Goal: Task Accomplishment & Management: Use online tool/utility

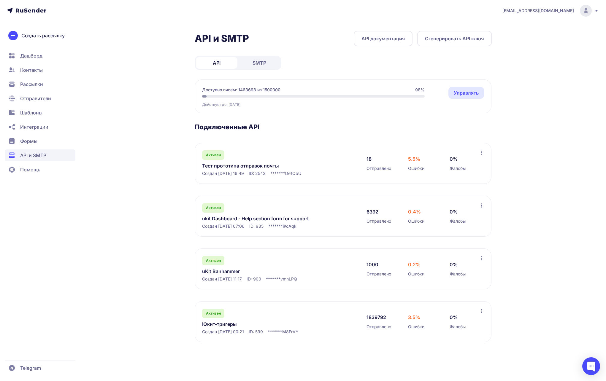
click at [223, 325] on link "Юкит-тригеры" at bounding box center [263, 324] width 122 height 7
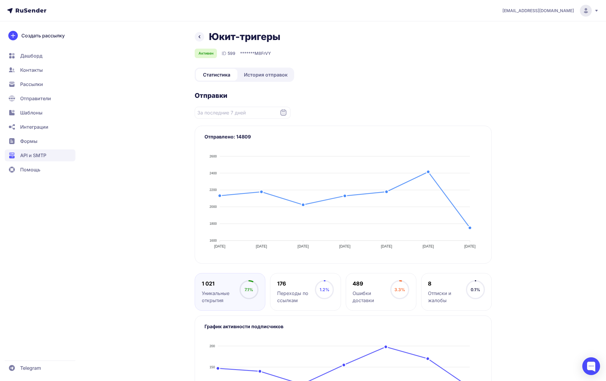
click at [259, 72] on span "История отправок" at bounding box center [266, 74] width 44 height 7
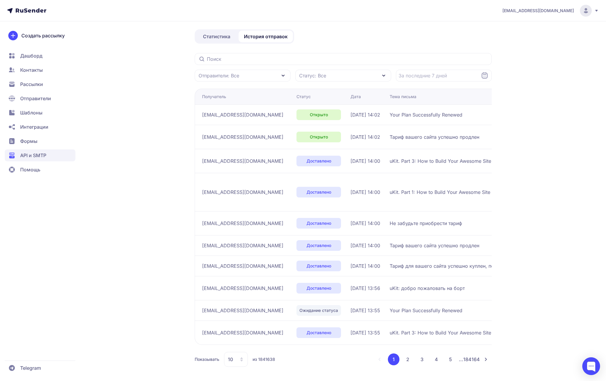
click at [550, 248] on div "a.shevtsov+ukit@ucoz-team.net Юкит-тригеры Активен ID 599 Статистика История от…" at bounding box center [303, 172] width 606 height 420
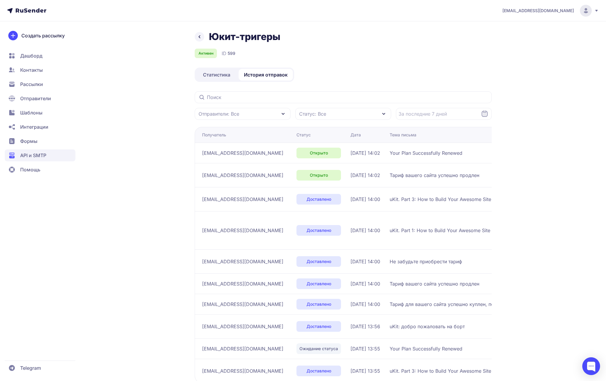
click at [532, 10] on span "[EMAIL_ADDRESS][DOMAIN_NAME]" at bounding box center [538, 11] width 72 height 6
click at [507, 60] on div "Выйти" at bounding box center [546, 56] width 100 height 12
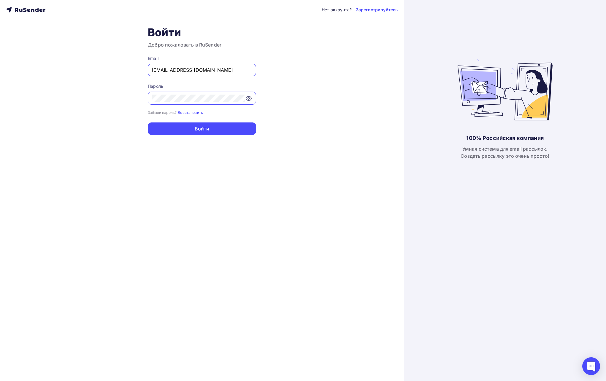
type input "[EMAIL_ADDRESS][DOMAIN_NAME]"
click at [211, 129] on button "Войти" at bounding box center [202, 129] width 108 height 12
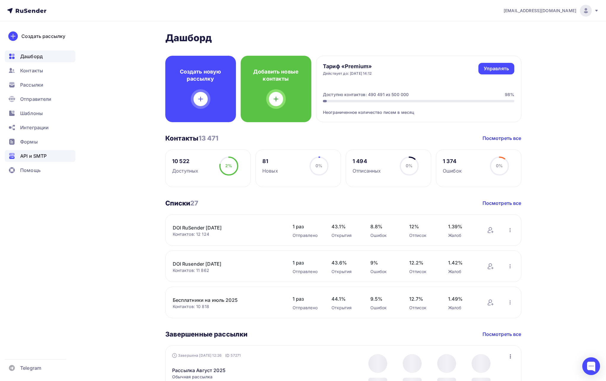
click at [36, 160] on div "API и SMTP" at bounding box center [40, 156] width 71 height 12
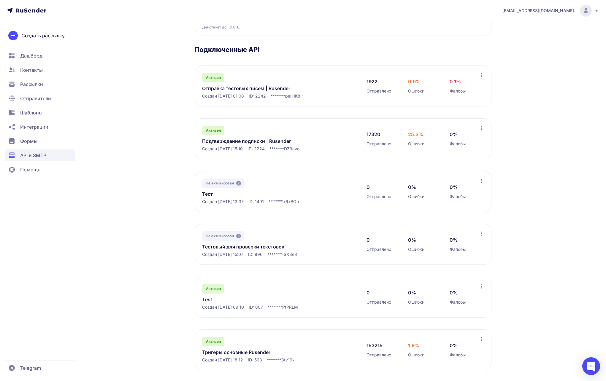
scroll to position [81, 0]
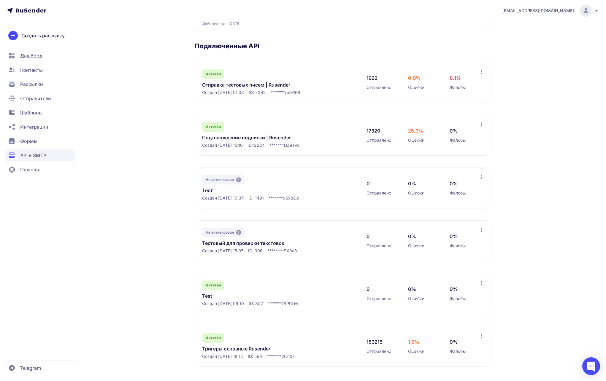
click at [247, 348] on link "Тригеры основные Rusender" at bounding box center [263, 348] width 122 height 7
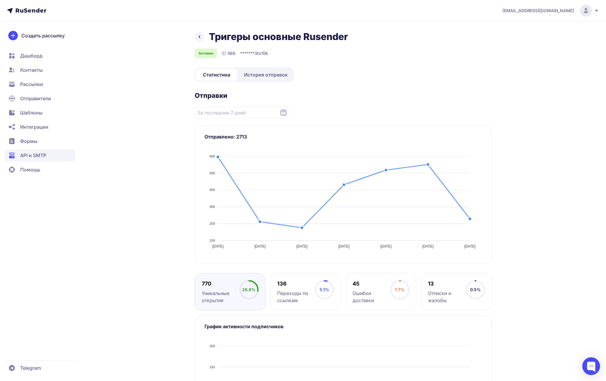
scroll to position [77, 0]
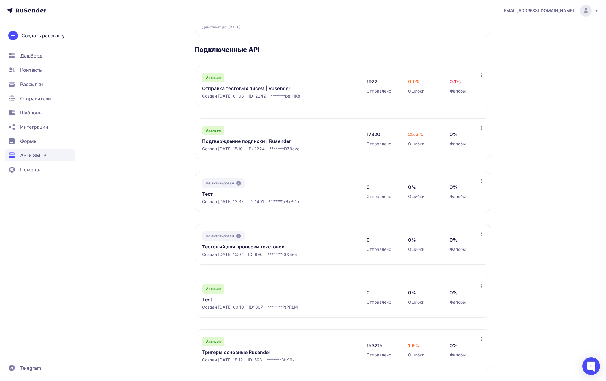
click at [254, 142] on link "Подтверждение подписки | Rusender" at bounding box center [263, 141] width 122 height 7
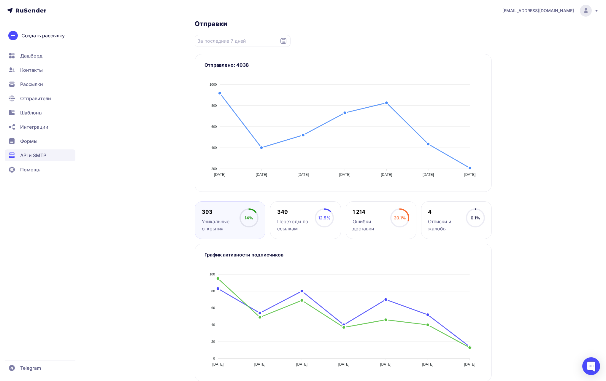
scroll to position [80, 0]
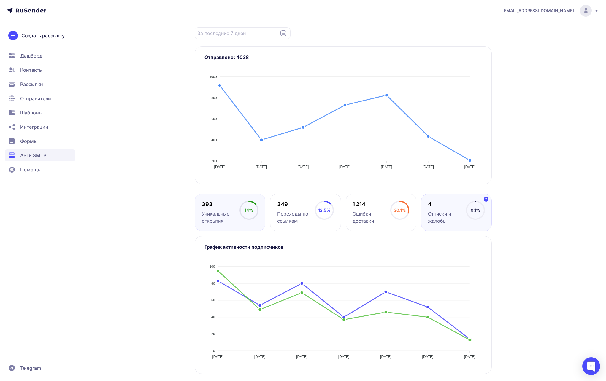
drag, startPoint x: 512, startPoint y: 195, endPoint x: 483, endPoint y: 198, distance: 28.9
click at [501, 196] on div "Подтверждение подписки | Rusender Активен ID 2224 ******* DZ9avo Статистика Ист…" at bounding box center [302, 166] width 427 height 430
click at [367, 217] on div "Ошибки доставки" at bounding box center [372, 217] width 38 height 14
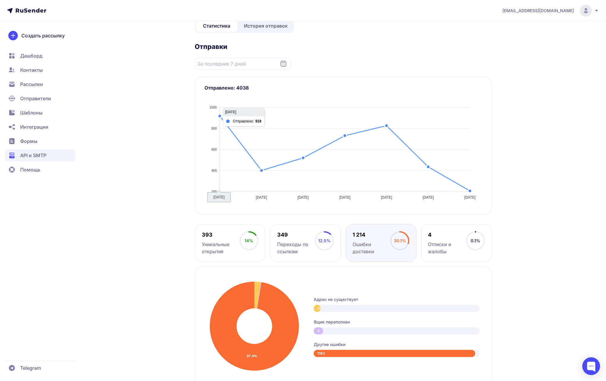
scroll to position [0, 0]
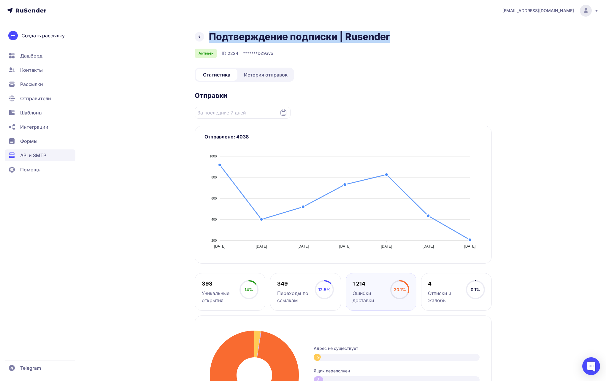
drag, startPoint x: 219, startPoint y: 35, endPoint x: 400, endPoint y: 37, distance: 180.7
click at [400, 37] on div "Подтверждение подписки | Rusender" at bounding box center [343, 37] width 297 height 12
copy h1 "Подтверждение подписки | Rusender"
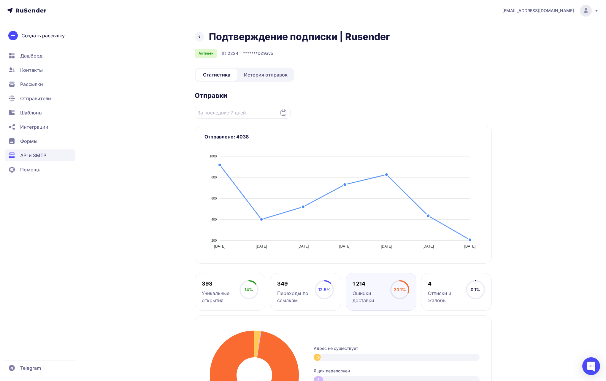
click at [235, 54] on span "2224" at bounding box center [233, 53] width 11 height 6
copy div "ID 2224"
drag, startPoint x: 221, startPoint y: 53, endPoint x: 320, endPoint y: 52, distance: 99.1
click at [320, 52] on div "Активен ID 2224 ******* DZ9avo" at bounding box center [343, 53] width 297 height 9
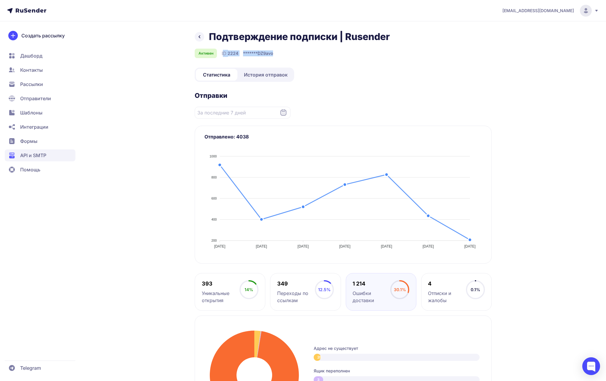
click at [320, 52] on div "Активен ID 2224 ******* DZ9avo" at bounding box center [343, 53] width 297 height 9
click at [528, 98] on div "a.shevtsov+rusender@ucoz-team.net Подтверждение подписки | Rusender Активен ID …" at bounding box center [303, 382] width 606 height 765
click at [270, 76] on span "История отправок" at bounding box center [266, 74] width 44 height 7
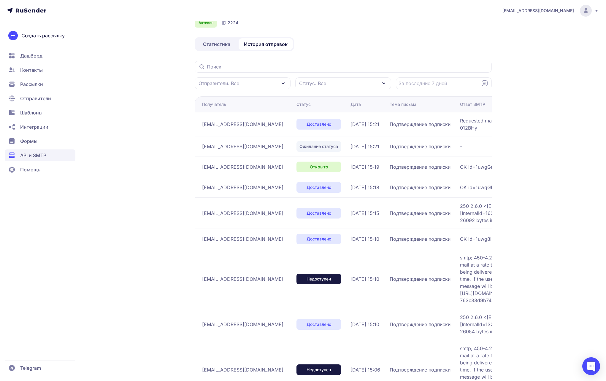
scroll to position [46, 0]
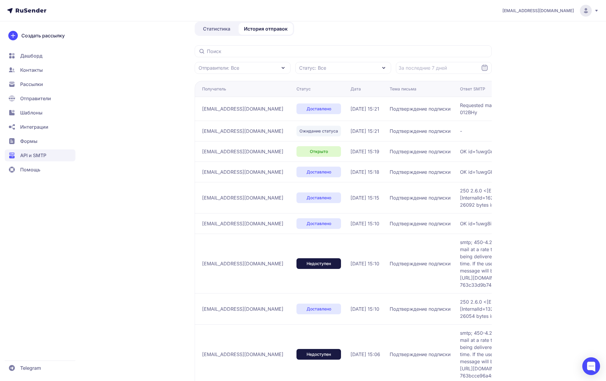
click at [350, 72] on div "Статус: Все" at bounding box center [343, 68] width 96 height 12
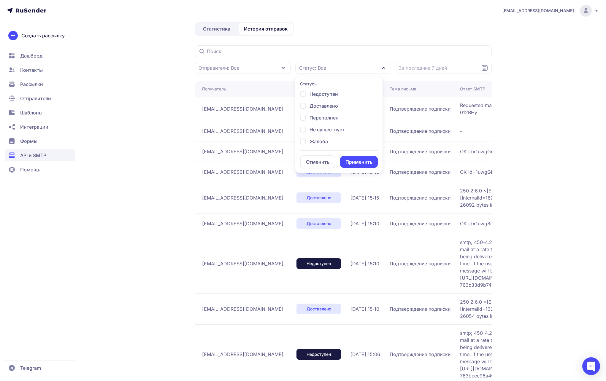
click at [526, 77] on div "a.shevtsov+rusender@ucoz-team.net Подтверждение подписки | Rusender Активен ID …" at bounding box center [303, 197] width 606 height 487
